Goal: Task Accomplishment & Management: Manage account settings

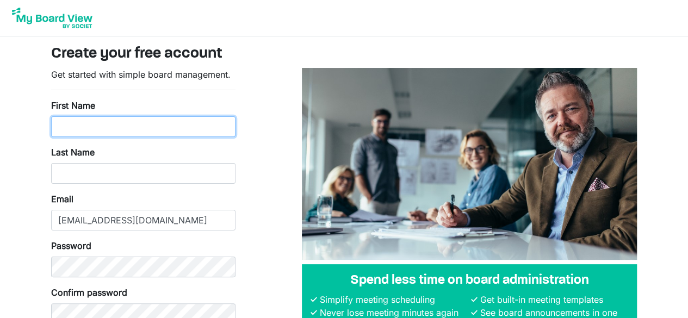
click at [153, 120] on input "First Name" at bounding box center [143, 126] width 184 height 21
type input "Maureen"
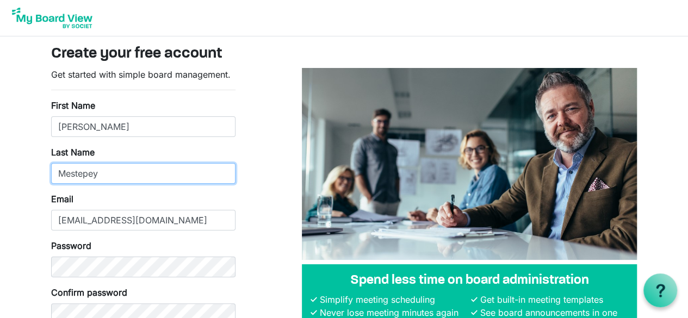
type input "Mestepey"
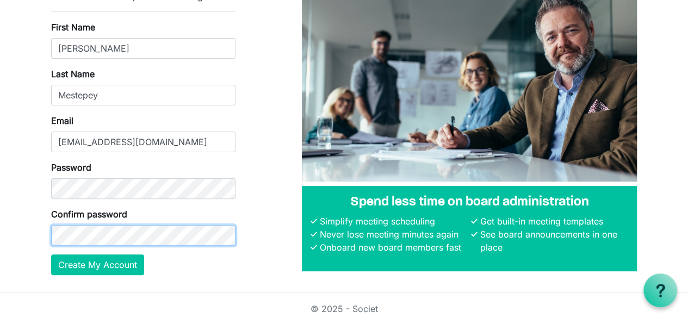
scroll to position [84, 0]
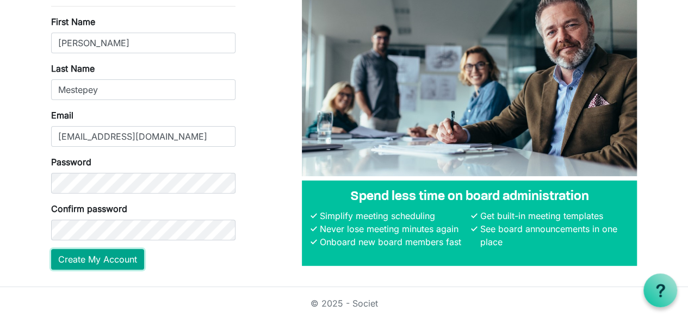
click at [95, 257] on button "Create My Account" at bounding box center [97, 259] width 93 height 21
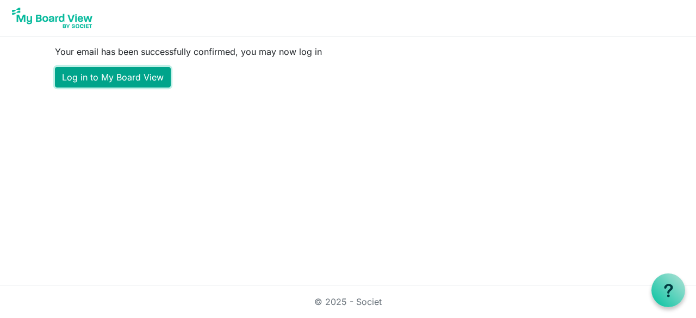
click at [106, 73] on link "Log in to My Board View" at bounding box center [113, 77] width 116 height 21
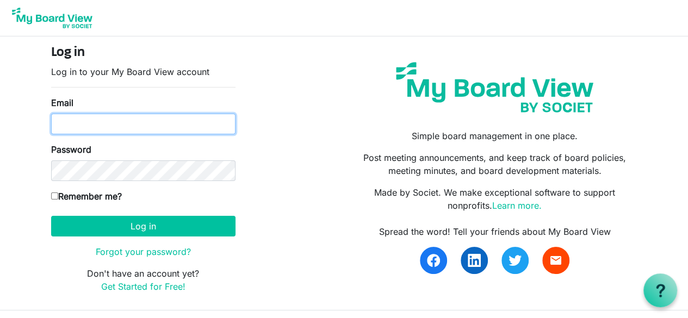
click at [125, 130] on input "Email" at bounding box center [143, 124] width 184 height 21
type input "molawmes72@gmail.com"
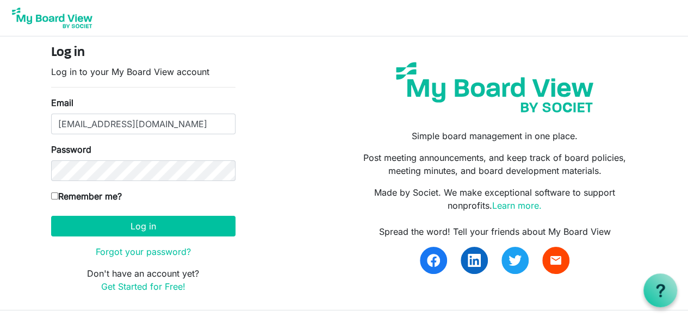
click at [55, 195] on input "Remember me?" at bounding box center [54, 196] width 7 height 7
checkbox input "true"
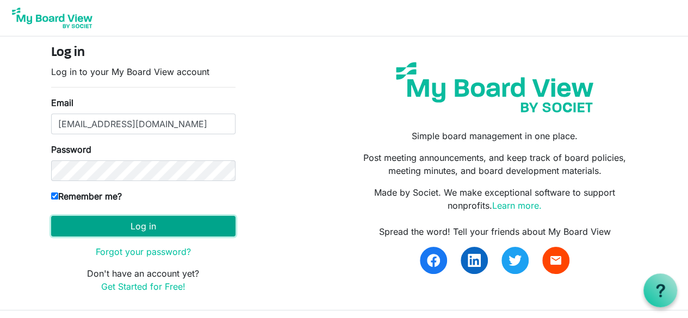
click at [147, 224] on button "Log in" at bounding box center [143, 226] width 184 height 21
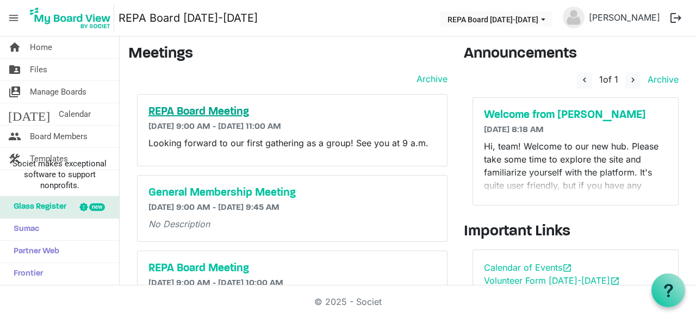
click at [219, 111] on h5 "REPA Board Meeting" at bounding box center [292, 112] width 288 height 13
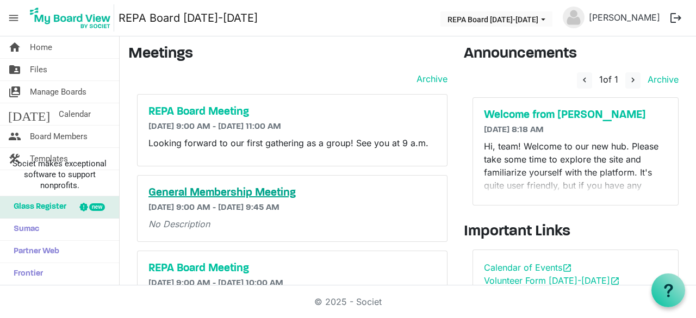
click at [268, 192] on h5 "General Membership Meeting" at bounding box center [292, 193] width 288 height 13
click at [579, 153] on p "Hi, team! Welcome to our new hub. Please take some time to explore the site and…" at bounding box center [575, 205] width 183 height 131
click at [611, 184] on p "Hi, team! Welcome to our new hub. Please take some time to explore the site and…" at bounding box center [575, 205] width 183 height 131
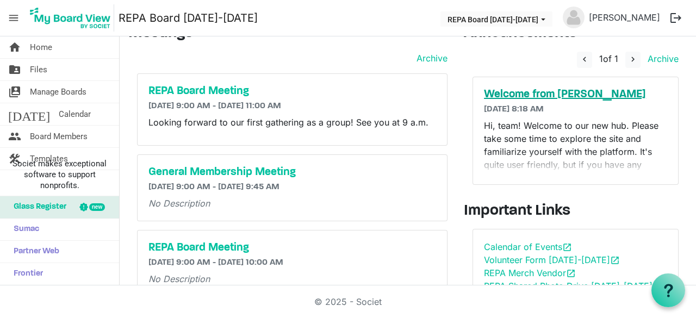
click at [519, 88] on h5 "Welcome from Ellie" at bounding box center [575, 94] width 183 height 13
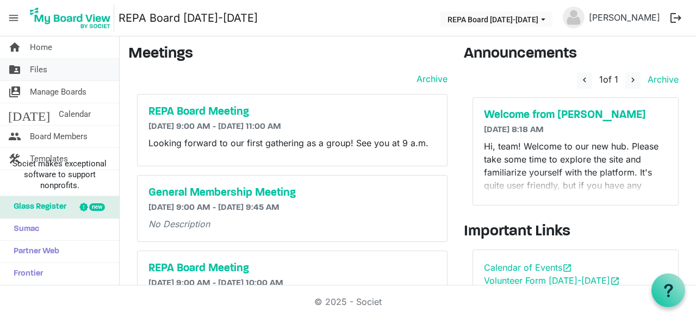
click at [63, 69] on link "folder_shared Files" at bounding box center [59, 70] width 119 height 22
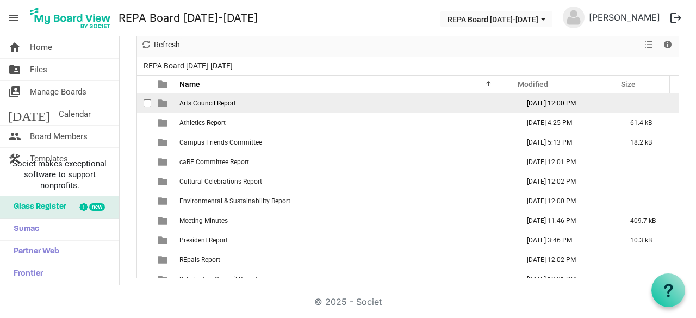
click at [201, 102] on span "Arts Council Report" at bounding box center [207, 104] width 57 height 8
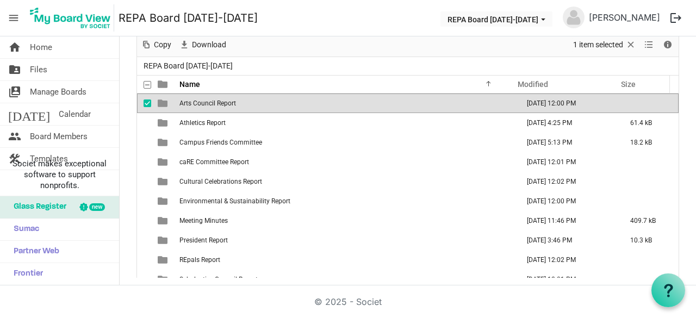
click at [144, 102] on span "checkbox" at bounding box center [148, 104] width 8 height 8
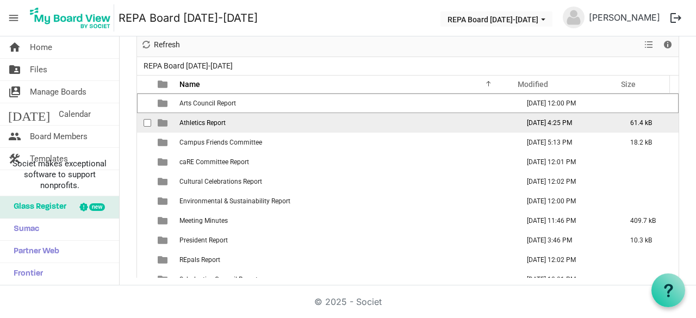
click at [221, 122] on span "Athletics Report" at bounding box center [202, 123] width 46 height 8
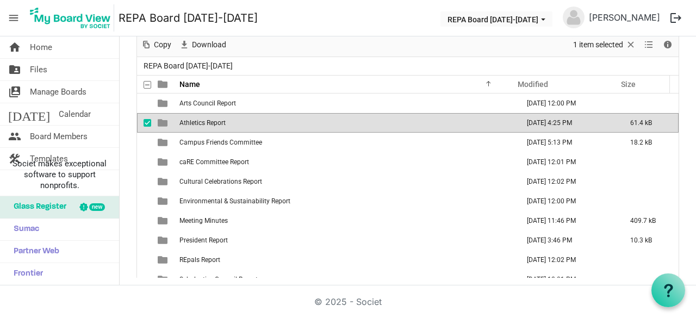
click at [221, 122] on span "Athletics Report" at bounding box center [202, 123] width 46 height 8
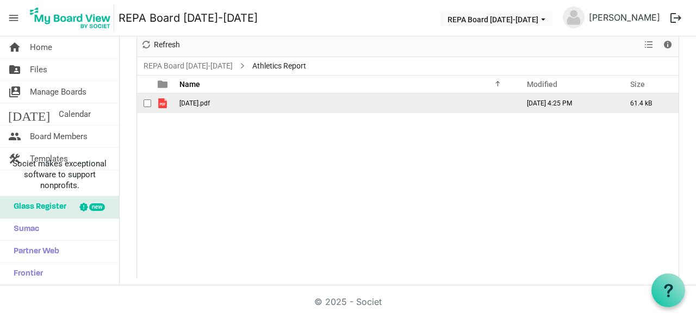
click at [209, 100] on span "[DATE].pdf" at bounding box center [194, 104] width 30 height 8
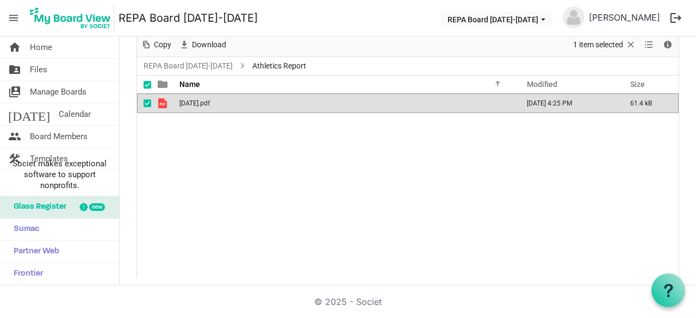
click at [209, 100] on span "[DATE].pdf" at bounding box center [194, 104] width 30 height 8
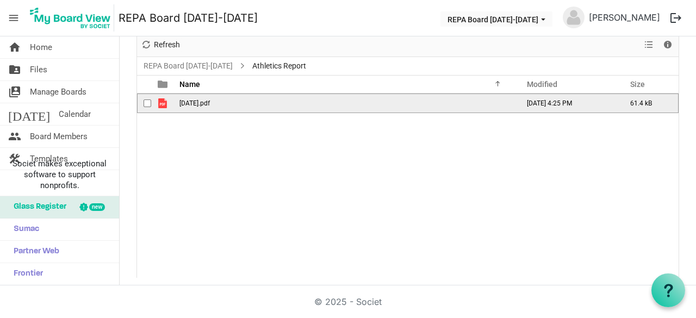
click at [209, 100] on span "[DATE].pdf" at bounding box center [194, 104] width 30 height 8
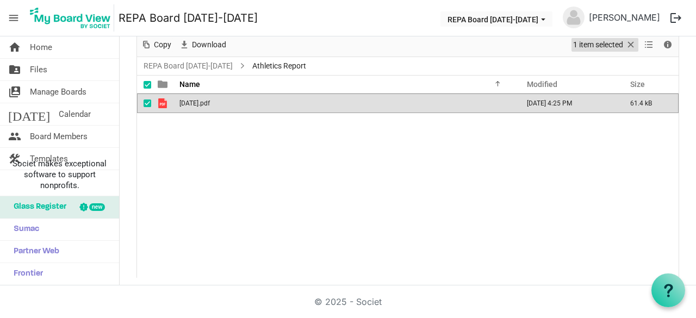
click at [624, 42] on span "Selection" at bounding box center [630, 45] width 13 height 14
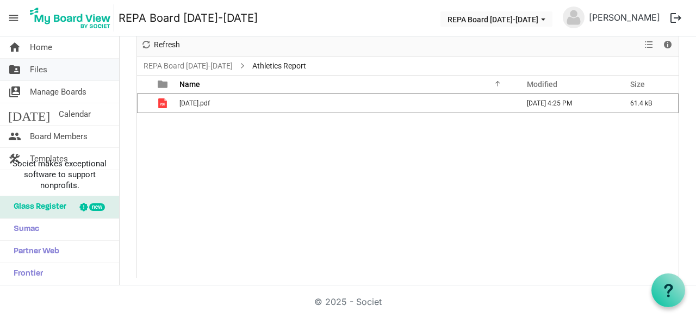
click at [53, 66] on link "folder_shared Files" at bounding box center [59, 70] width 119 height 22
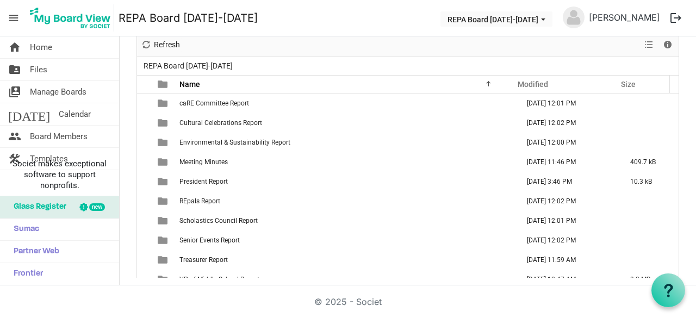
scroll to position [40, 0]
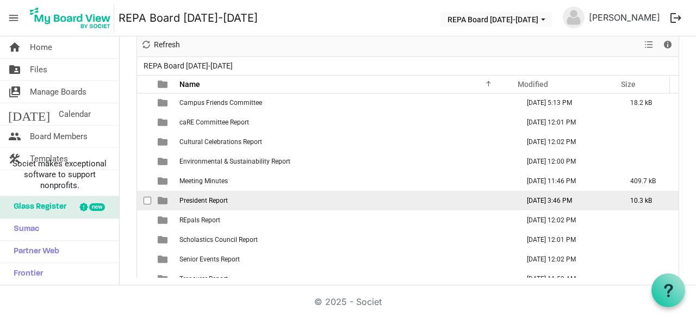
click at [217, 198] on span "President Report" at bounding box center [203, 201] width 48 height 8
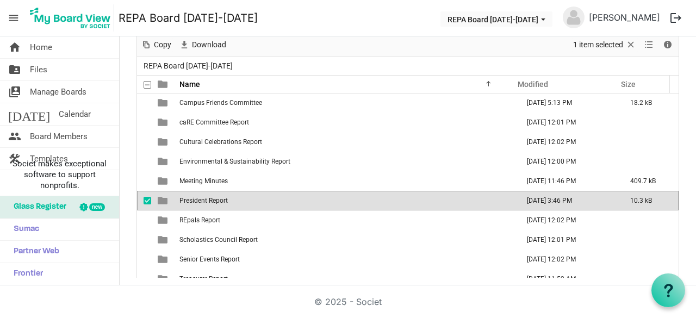
click at [217, 198] on span "President Report" at bounding box center [203, 201] width 48 height 8
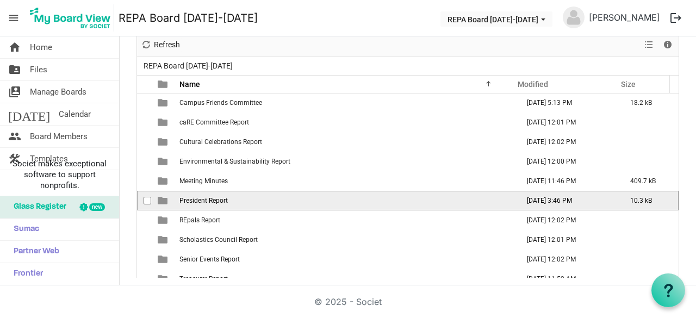
click at [217, 198] on span "President Report" at bounding box center [203, 201] width 48 height 8
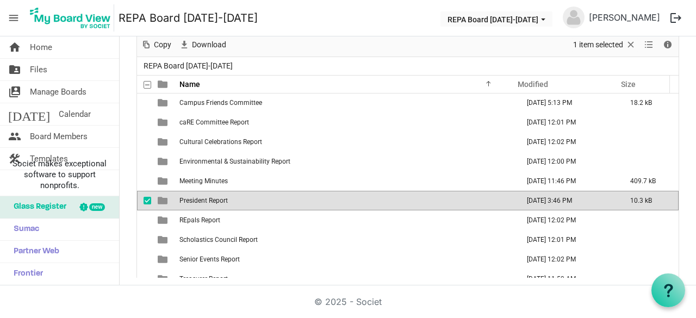
click at [217, 198] on span "President Report" at bounding box center [203, 201] width 48 height 8
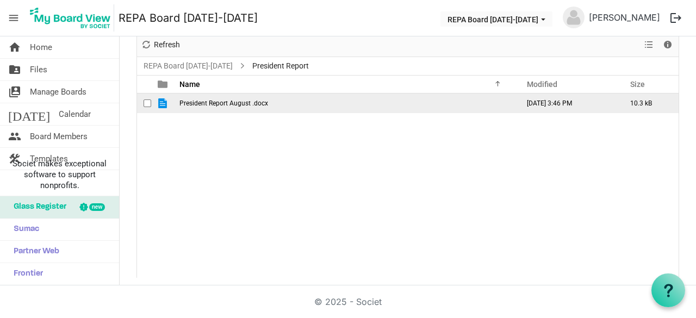
click at [207, 101] on span "President Report August .docx" at bounding box center [223, 104] width 89 height 8
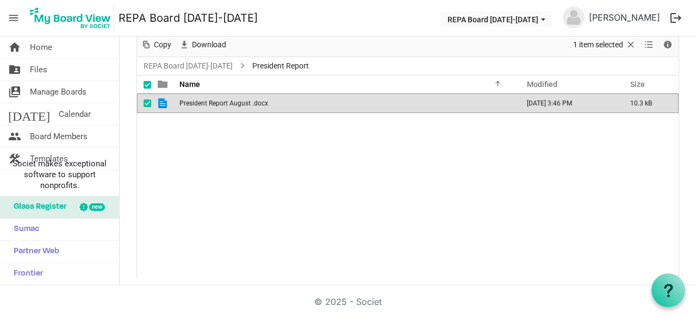
click at [207, 101] on span "President Report August .docx" at bounding box center [223, 104] width 89 height 8
click at [637, 16] on link "[PERSON_NAME]" at bounding box center [625, 18] width 80 height 22
click at [676, 14] on button "logout" at bounding box center [676, 18] width 23 height 23
